Goal: Information Seeking & Learning: Understand process/instructions

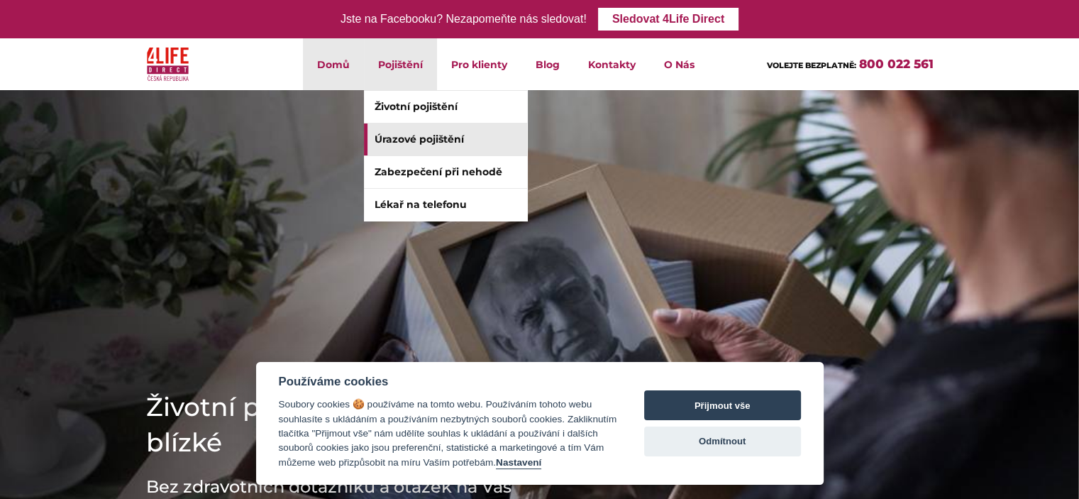
click at [400, 142] on link "Úrazové pojištění" at bounding box center [445, 139] width 163 height 32
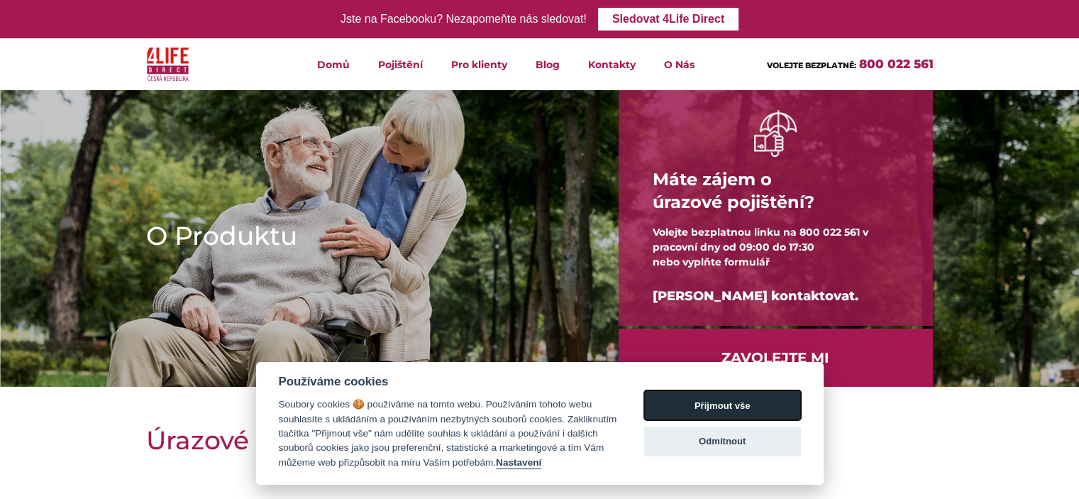
click at [753, 397] on button "Přijmout vše" at bounding box center [722, 405] width 157 height 30
checkbox input "true"
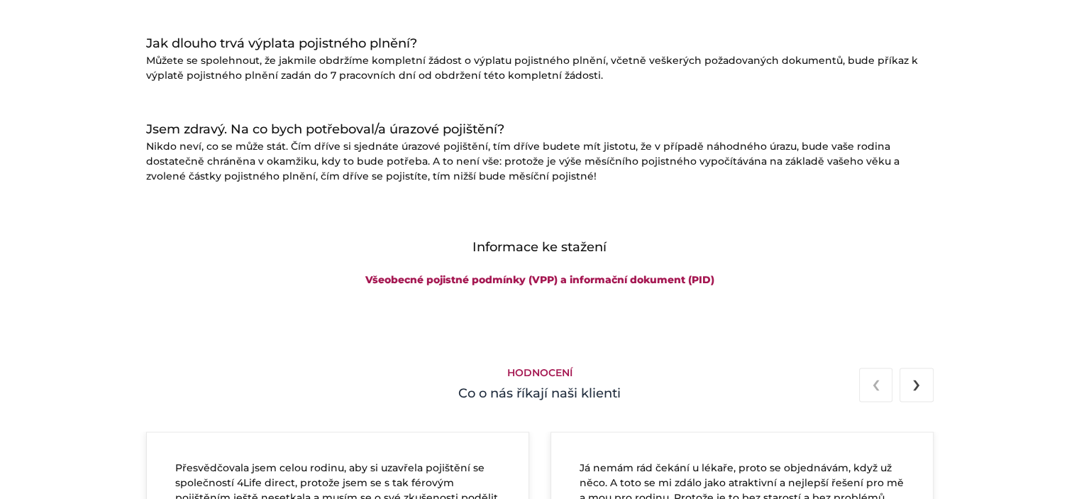
scroll to position [2058, 0]
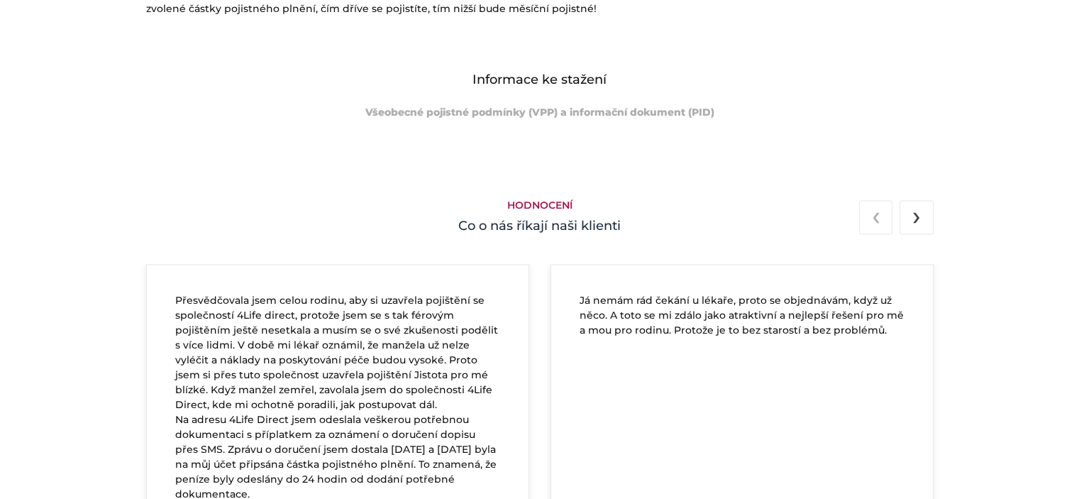
click at [416, 113] on link "Všeobecné pojistné podmínky (VPP) a informační dokument (PID)" at bounding box center [539, 112] width 349 height 13
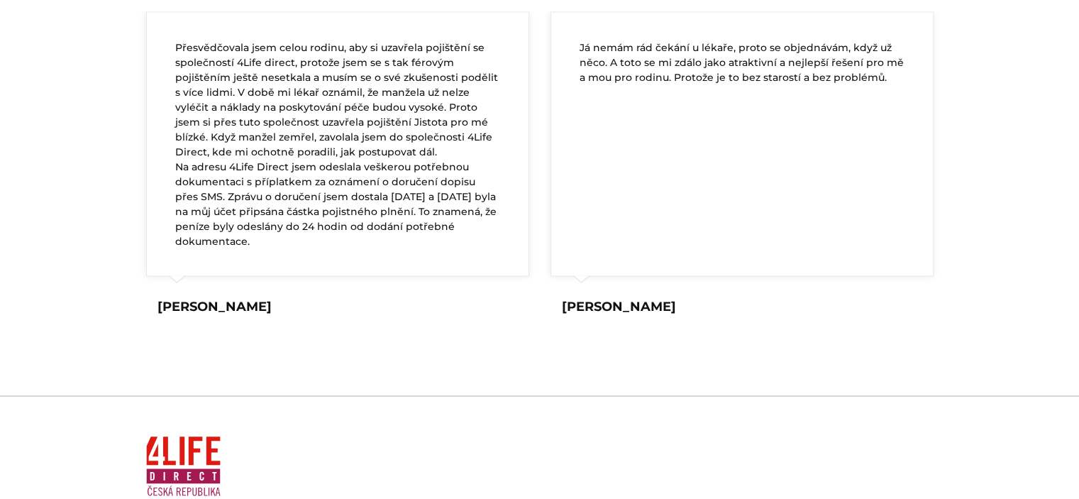
scroll to position [2483, 0]
